Goal: Transaction & Acquisition: Purchase product/service

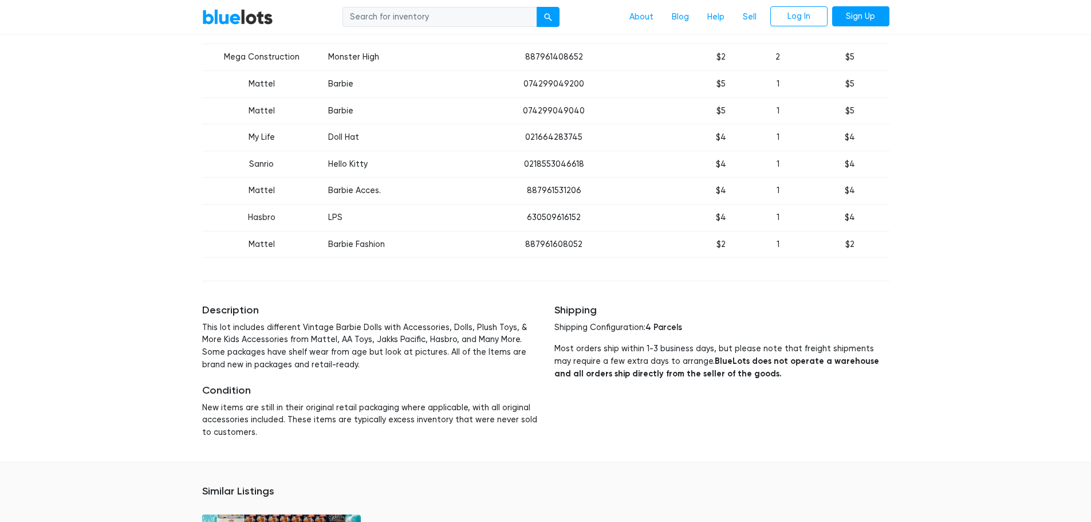
scroll to position [1998, 0]
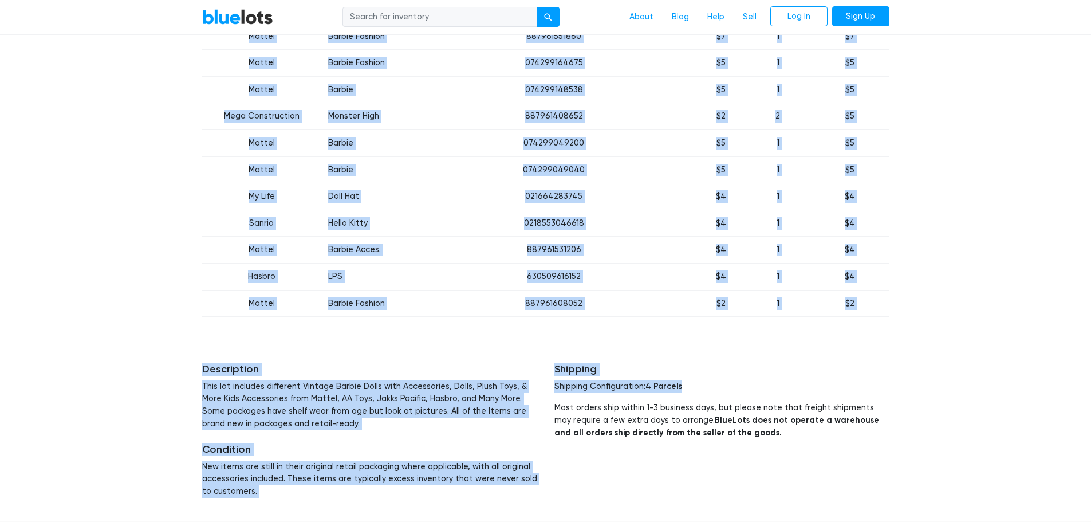
drag, startPoint x: 1087, startPoint y: 379, endPoint x: 1094, endPoint y: 174, distance: 205.1
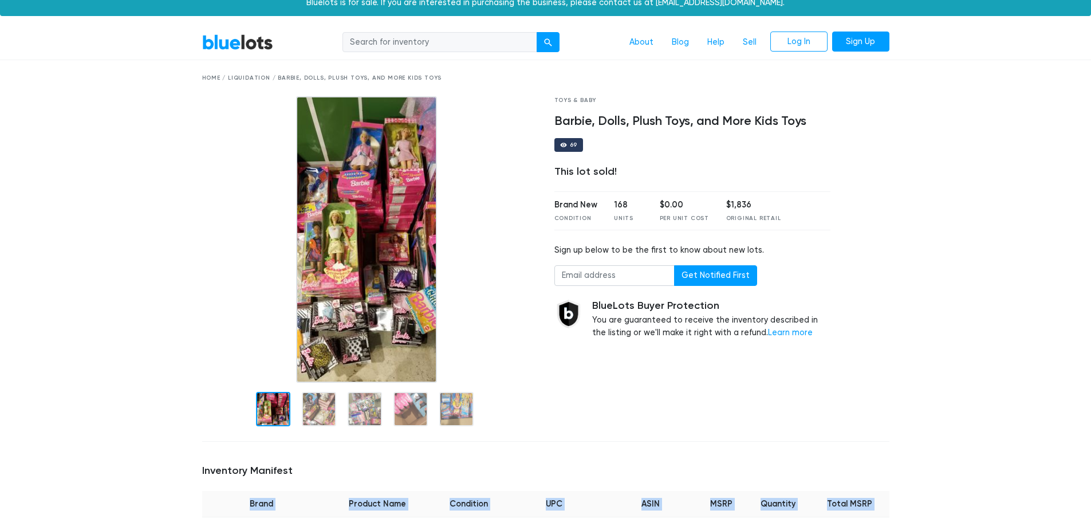
scroll to position [0, 0]
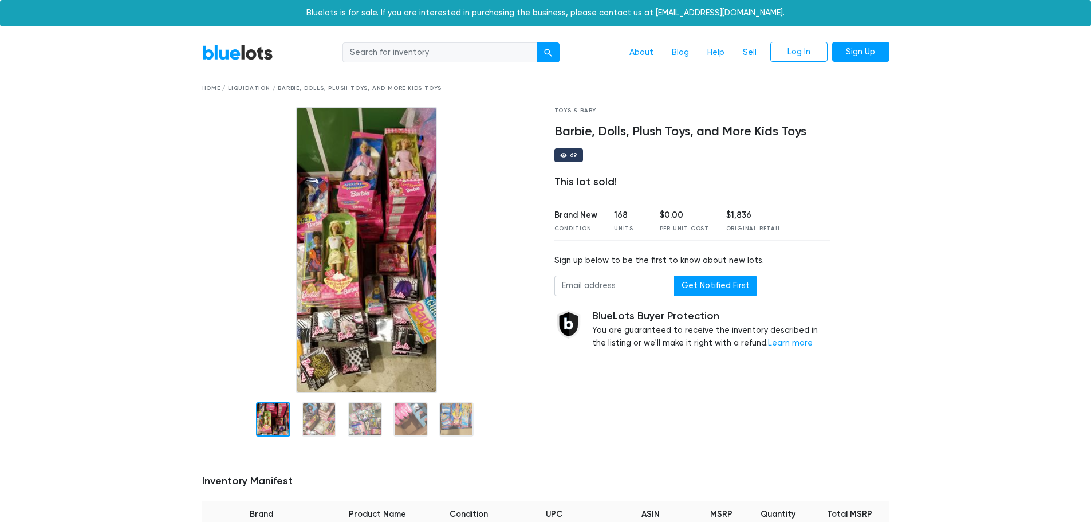
click at [425, 52] on input "search" at bounding box center [439, 52] width 195 height 21
click at [355, 56] on input "search" at bounding box center [439, 52] width 195 height 21
type input "barbie dolls and playsets"
click at [536, 42] on button "submit" at bounding box center [547, 52] width 23 height 21
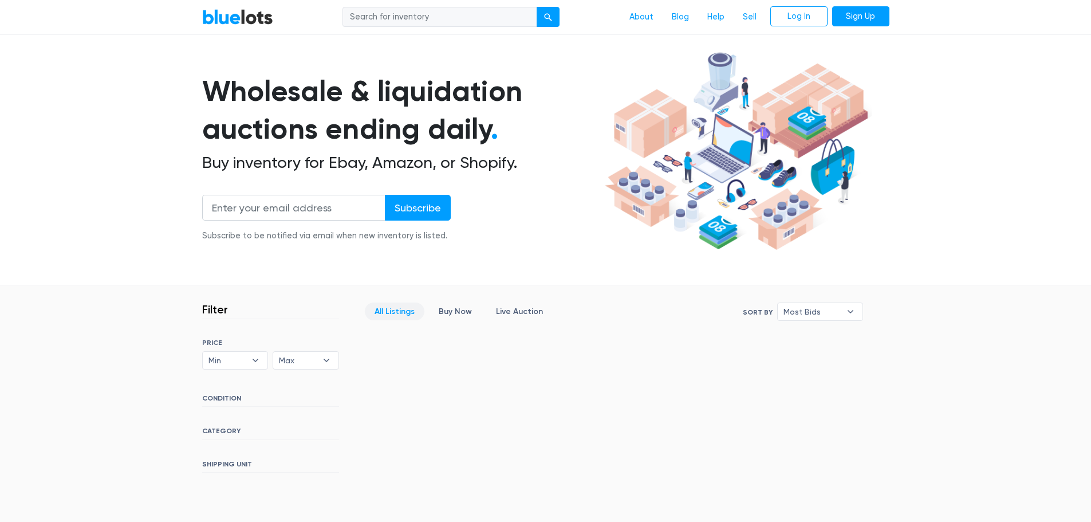
scroll to position [56, 0]
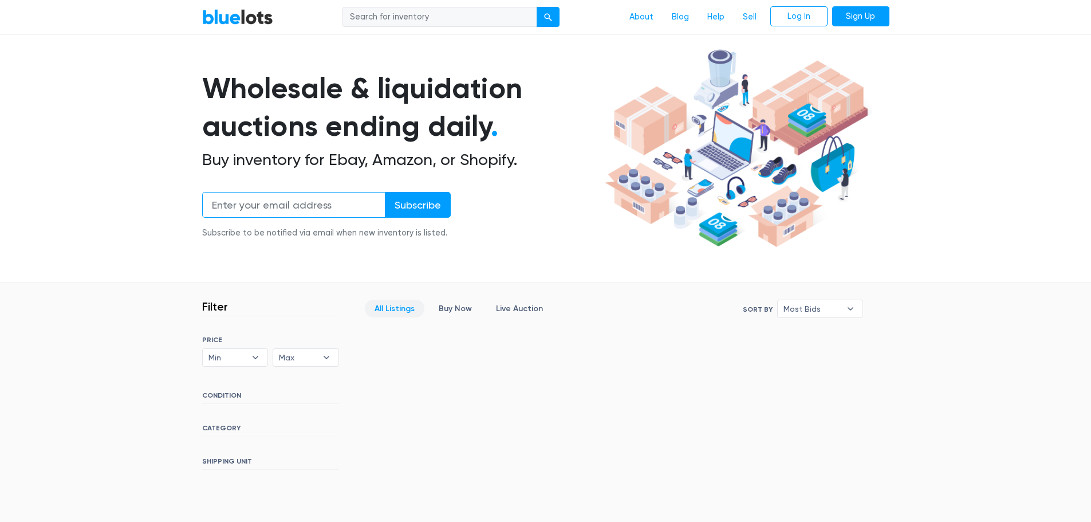
click at [225, 205] on input "email" at bounding box center [293, 205] width 183 height 26
type input "momalyn123@gmail.com"
click at [420, 203] on input "Subscribe" at bounding box center [418, 205] width 66 height 26
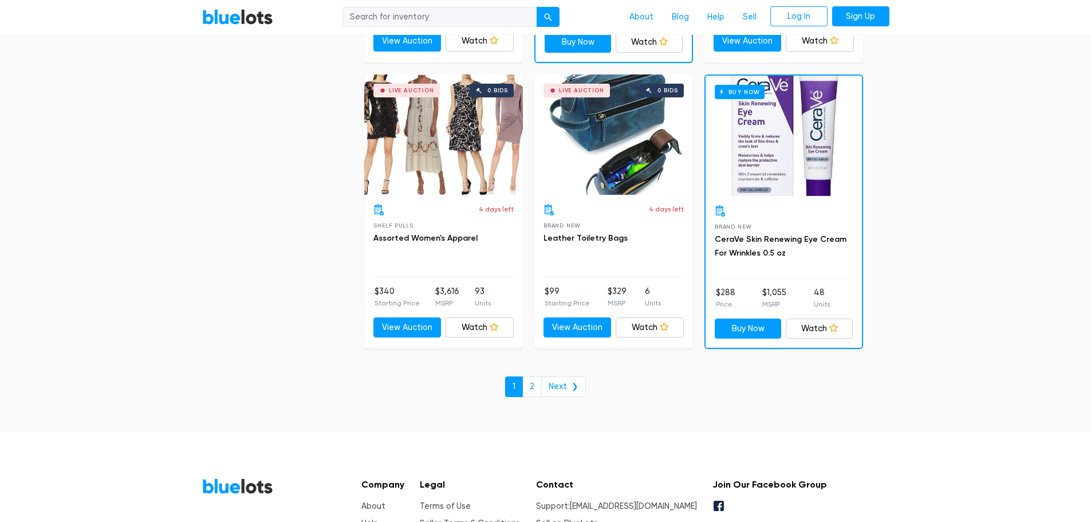
scroll to position [4952, 0]
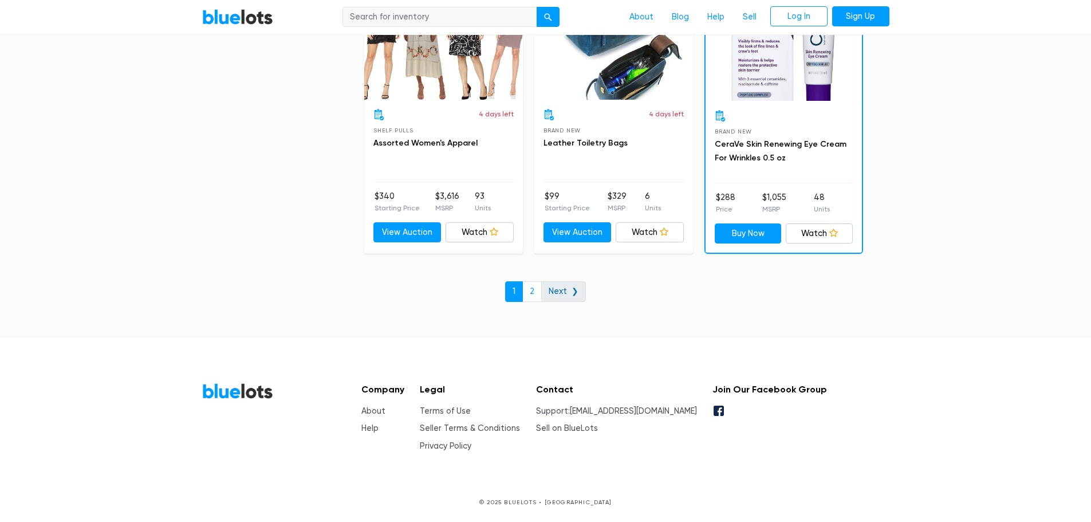
click at [569, 286] on link "Next ❯" at bounding box center [563, 291] width 45 height 21
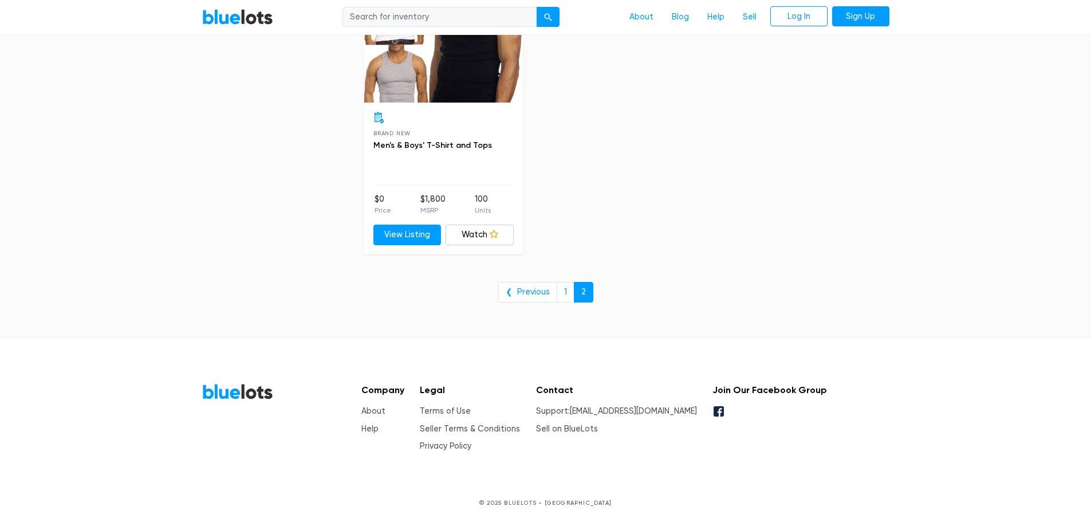
scroll to position [1546, 0]
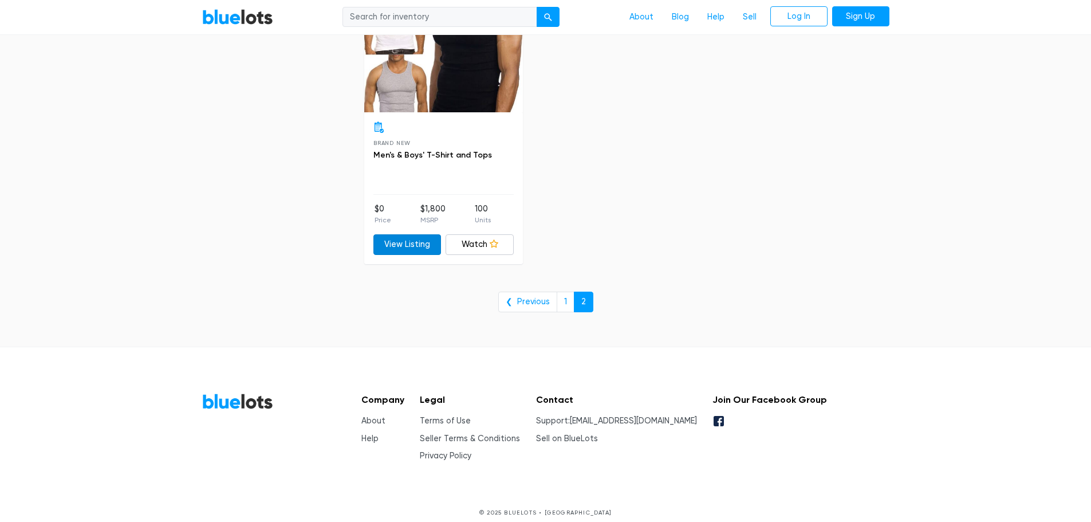
click at [411, 246] on link "View Listing" at bounding box center [407, 244] width 68 height 21
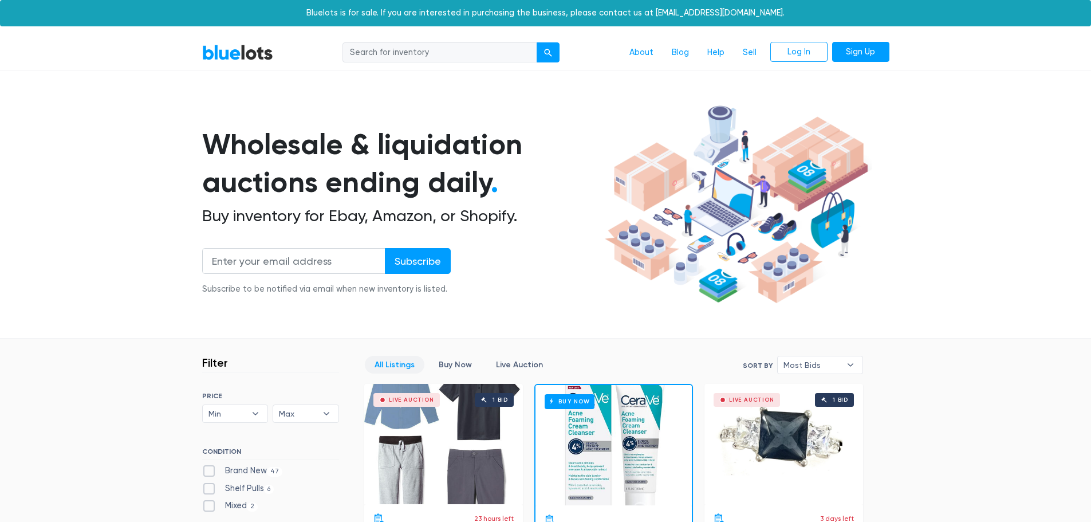
drag, startPoint x: 1091, startPoint y: 40, endPoint x: 915, endPoint y: 207, distance: 243.0
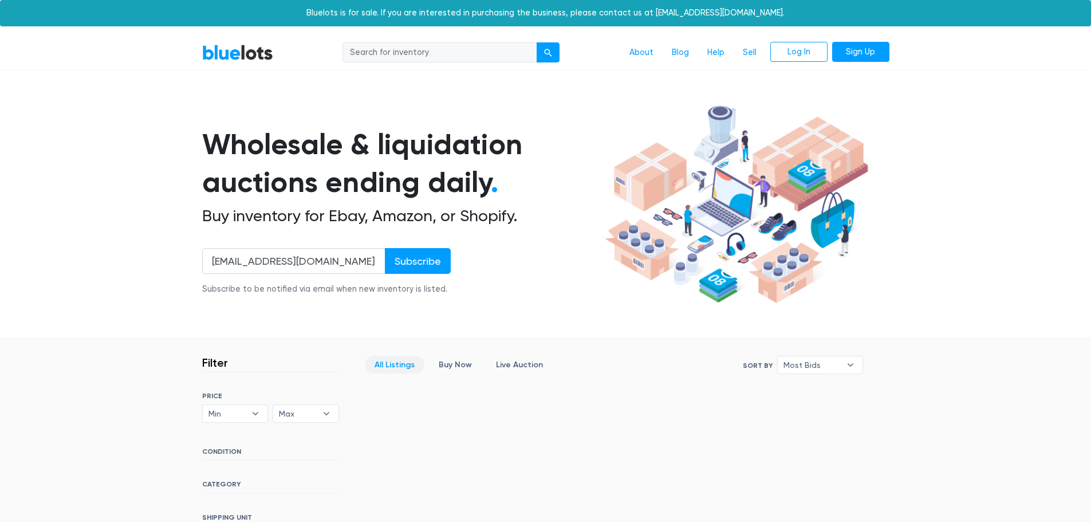
scroll to position [56, 0]
